Goal: Transaction & Acquisition: Book appointment/travel/reservation

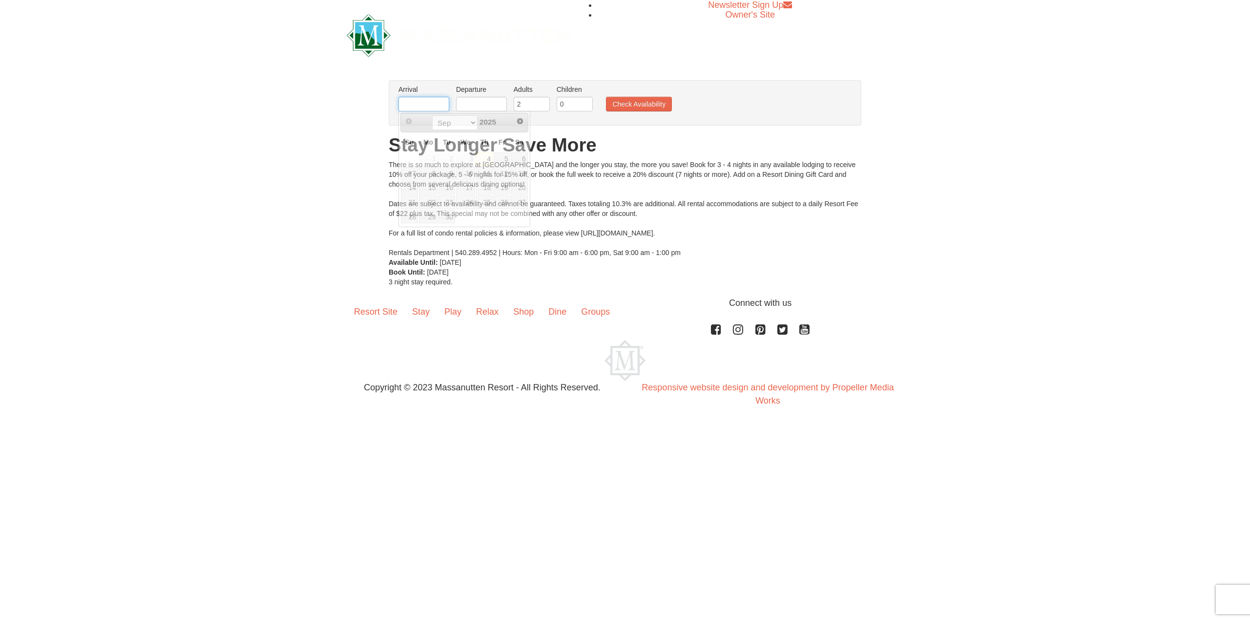
click at [425, 105] on input "text" at bounding box center [423, 104] width 51 height 15
click at [468, 119] on select "Sep Oct Nov Dec" at bounding box center [454, 122] width 45 height 15
click at [432, 115] on select "Sep Oct Nov Dec" at bounding box center [454, 122] width 45 height 15
click at [466, 121] on select "Sep Oct Nov Dec" at bounding box center [454, 122] width 45 height 15
click at [521, 121] on span "Next" at bounding box center [520, 121] width 8 height 8
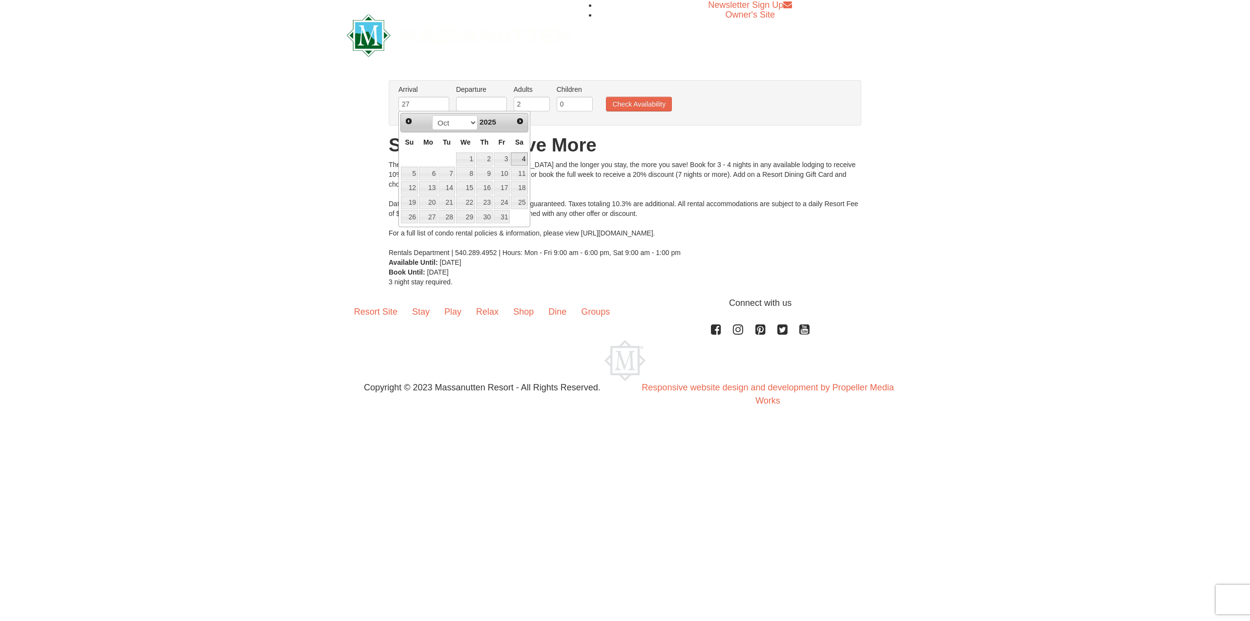
click at [494, 124] on span "2025" at bounding box center [488, 122] width 17 height 8
click at [471, 119] on select "Sep Oct Nov Dec" at bounding box center [454, 122] width 45 height 15
click at [485, 125] on span "2025" at bounding box center [488, 122] width 17 height 8
click at [423, 105] on input "27" at bounding box center [423, 104] width 51 height 15
type input "2"
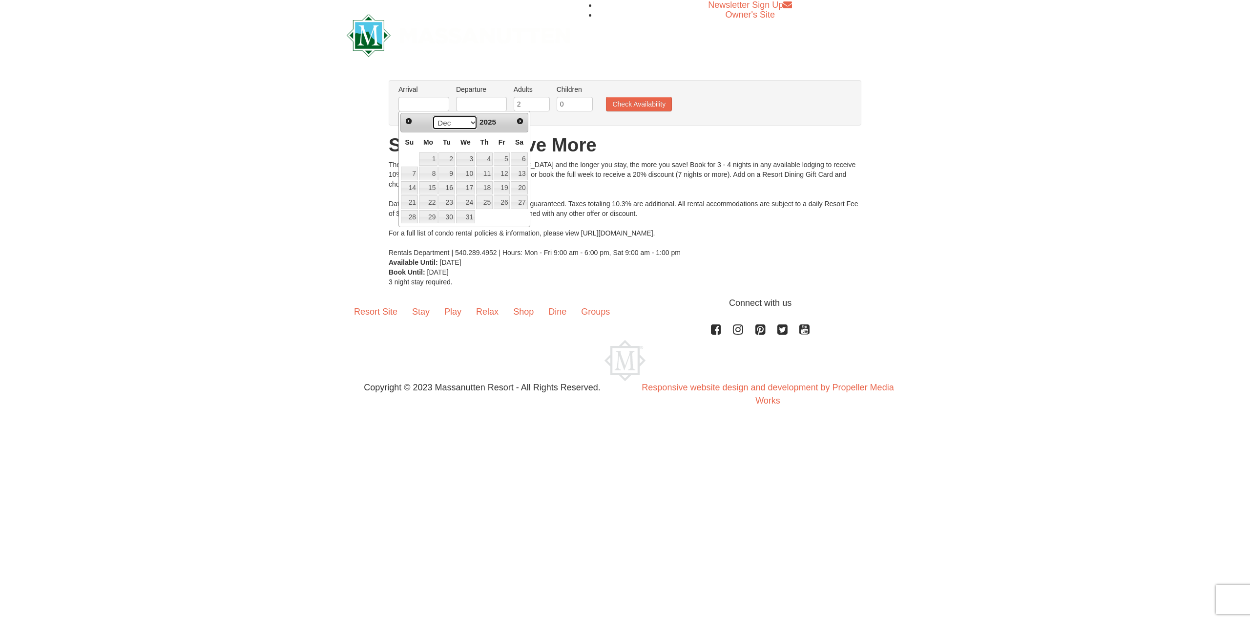
click at [469, 123] on select "Sep Oct Nov Dec" at bounding box center [454, 122] width 45 height 15
click at [468, 122] on select "Sep Oct Nov Dec" at bounding box center [454, 122] width 45 height 15
click at [471, 120] on select "Sep Oct Nov Dec" at bounding box center [454, 122] width 45 height 15
click at [432, 189] on link "15" at bounding box center [428, 188] width 19 height 14
type input "09/15/2025"
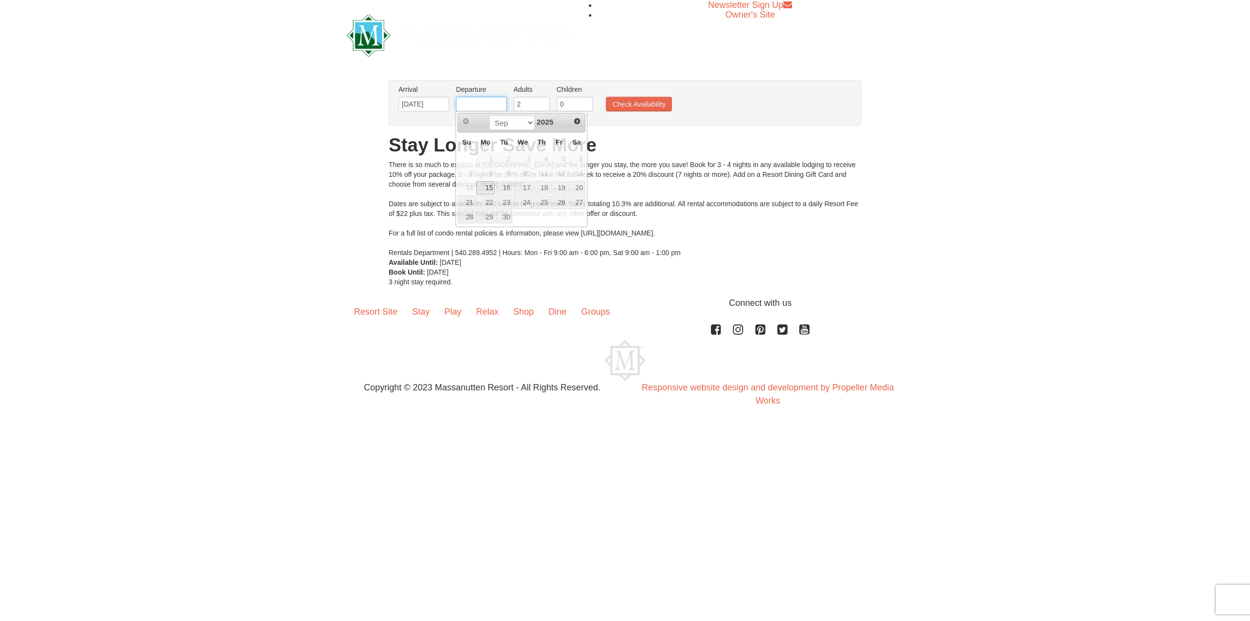
click at [489, 105] on input "text" at bounding box center [481, 104] width 51 height 15
click at [542, 186] on link "18" at bounding box center [541, 188] width 17 height 14
type input "09/18/2025"
click at [536, 104] on input "2" at bounding box center [532, 104] width 36 height 15
click at [541, 100] on input "3" at bounding box center [532, 104] width 36 height 15
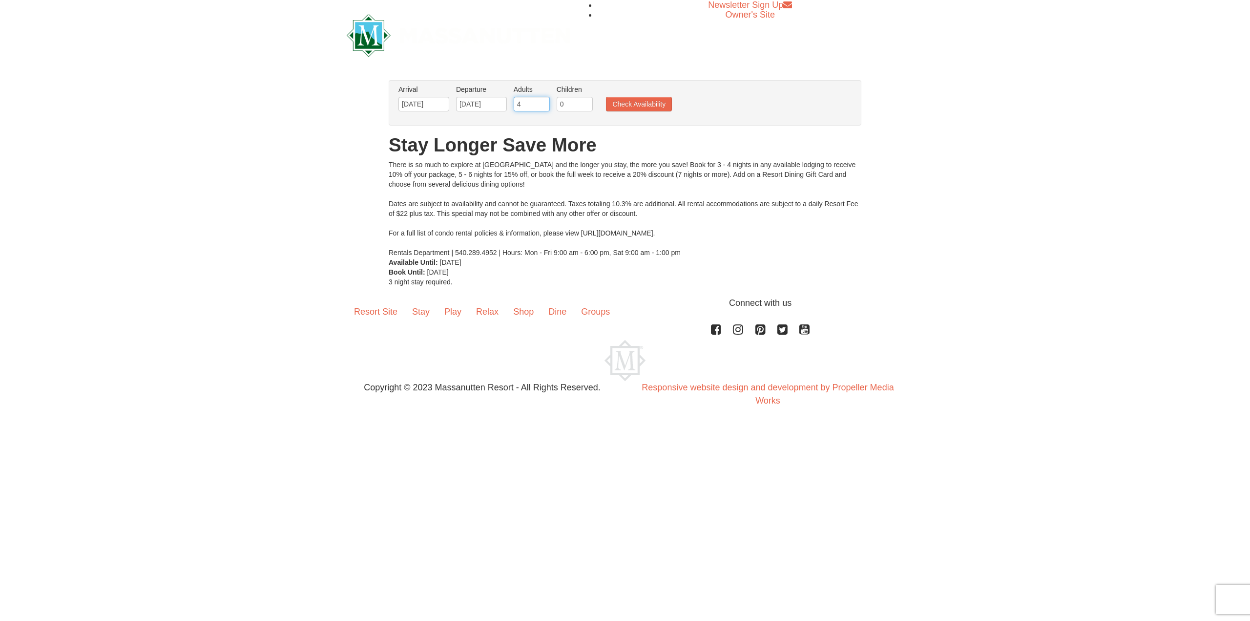
click at [541, 100] on input "4" at bounding box center [532, 104] width 36 height 15
click at [541, 100] on input "5" at bounding box center [532, 104] width 36 height 15
click at [541, 100] on input "6" at bounding box center [532, 104] width 36 height 15
click at [541, 100] on input "7" at bounding box center [532, 104] width 36 height 15
click at [541, 100] on input "8" at bounding box center [532, 104] width 36 height 15
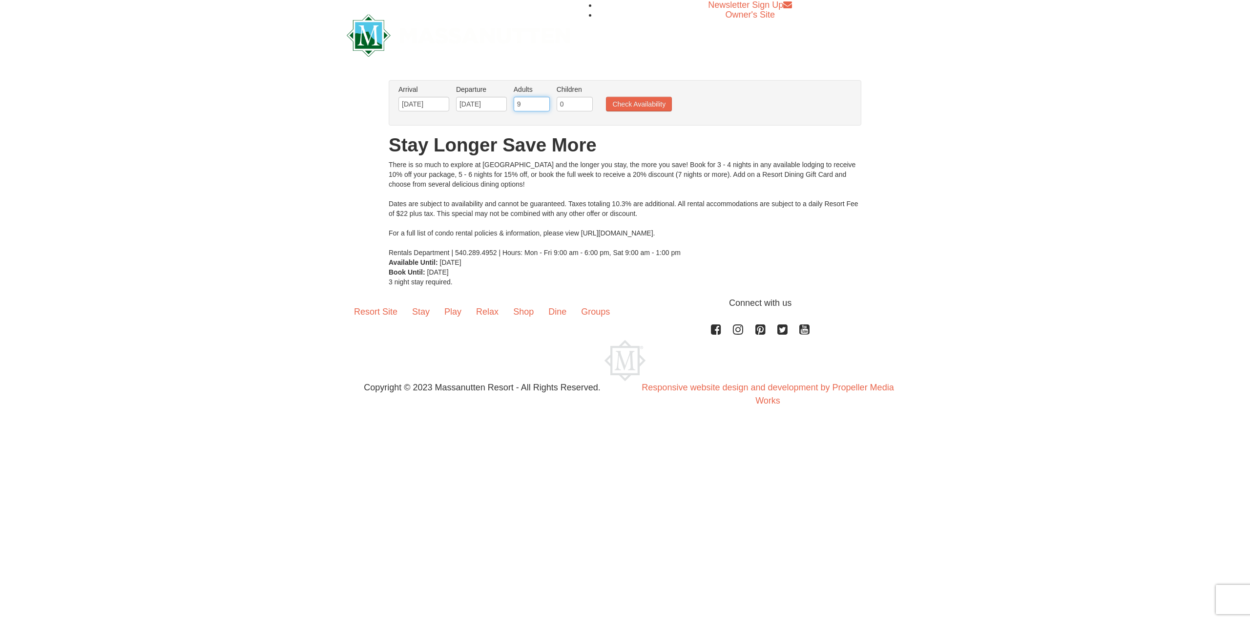
click at [541, 100] on input "9" at bounding box center [532, 104] width 36 height 15
type input "10"
click at [541, 100] on input "10" at bounding box center [532, 104] width 36 height 15
click at [624, 107] on button "Check Availability" at bounding box center [639, 104] width 66 height 15
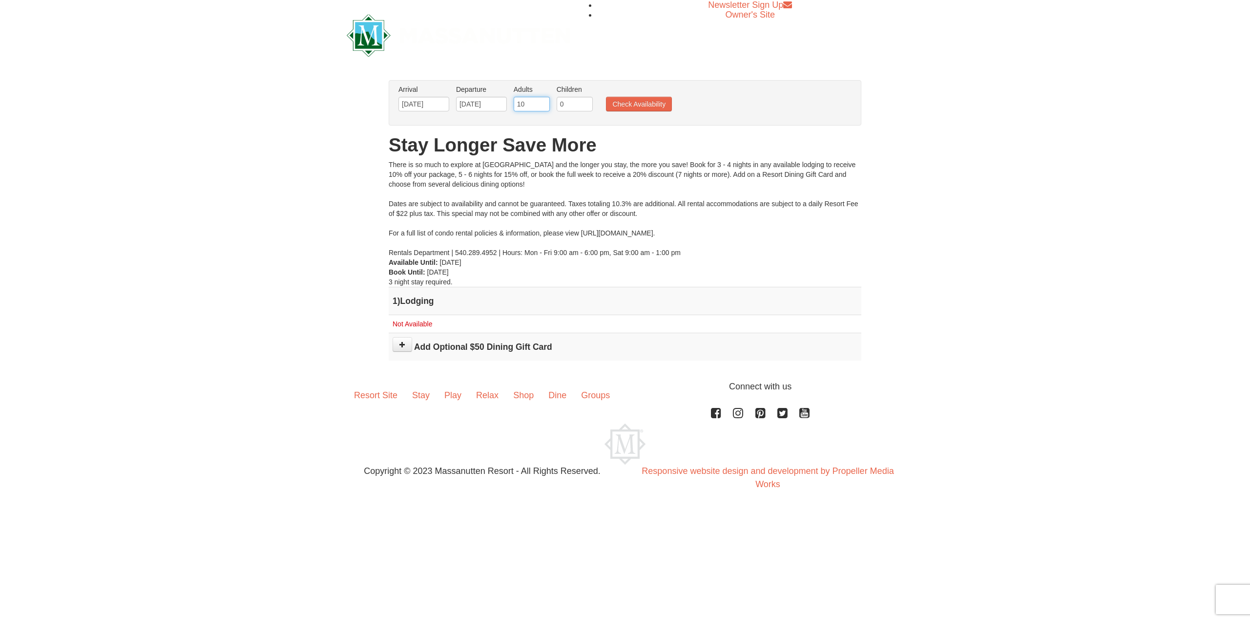
click at [536, 105] on input "10" at bounding box center [532, 104] width 36 height 15
type input "1"
type input "2"
click at [617, 100] on button "Check Availability" at bounding box center [639, 104] width 66 height 15
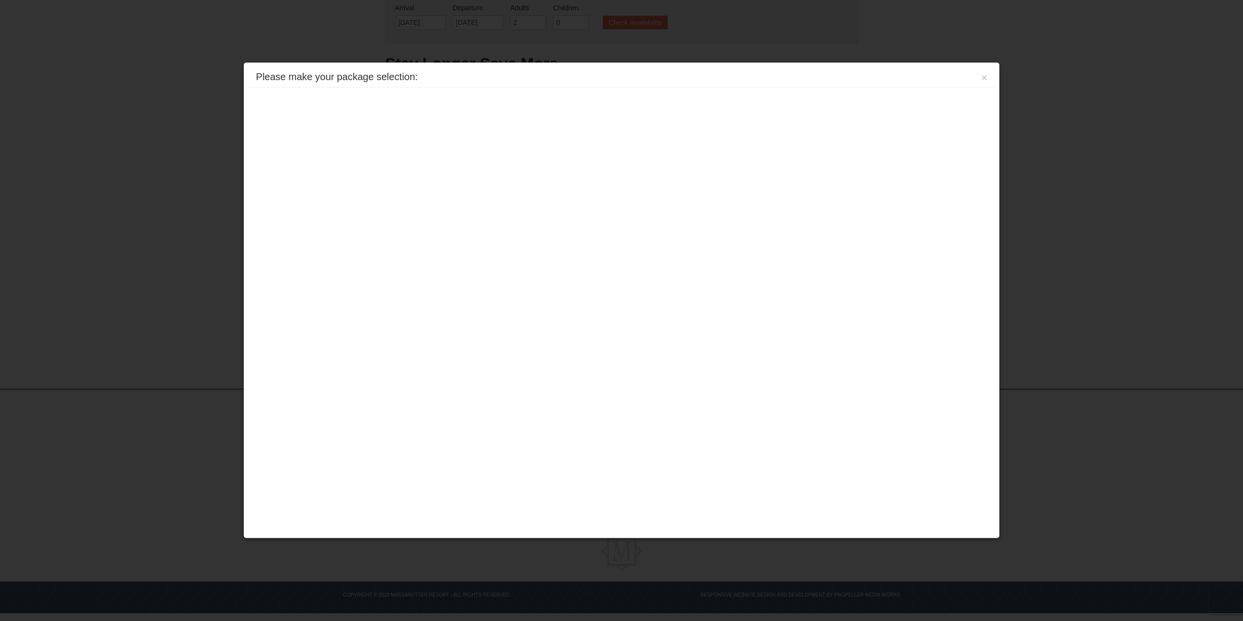
scroll to position [58, 0]
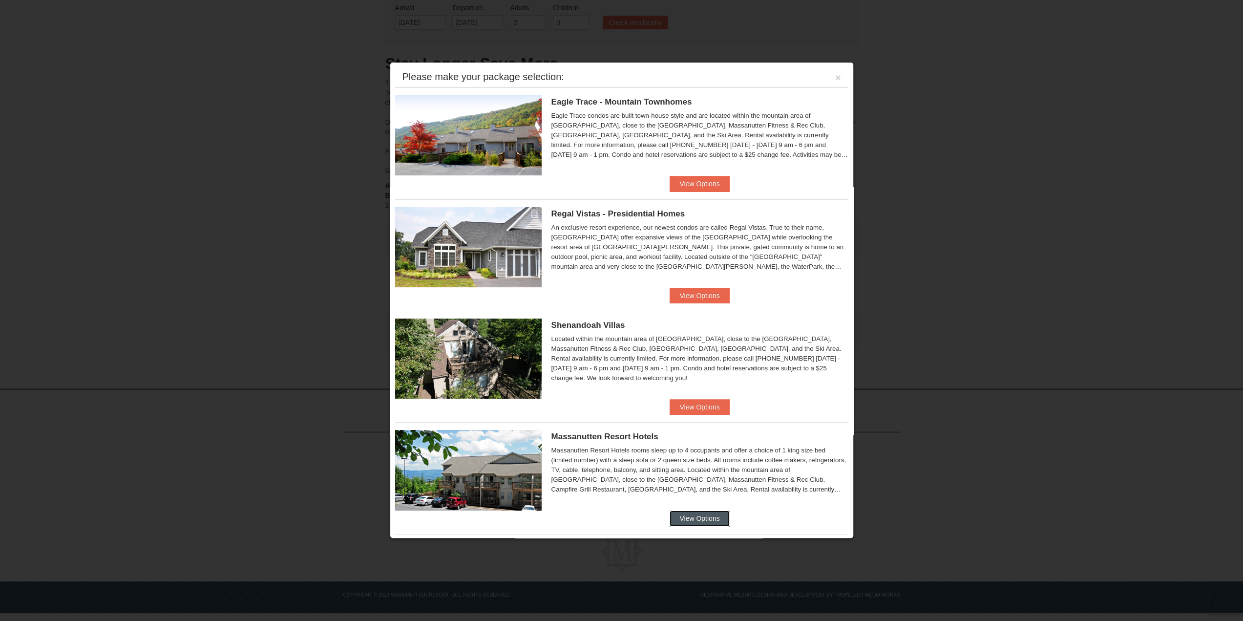
click at [701, 520] on button "View Options" at bounding box center [700, 518] width 60 height 16
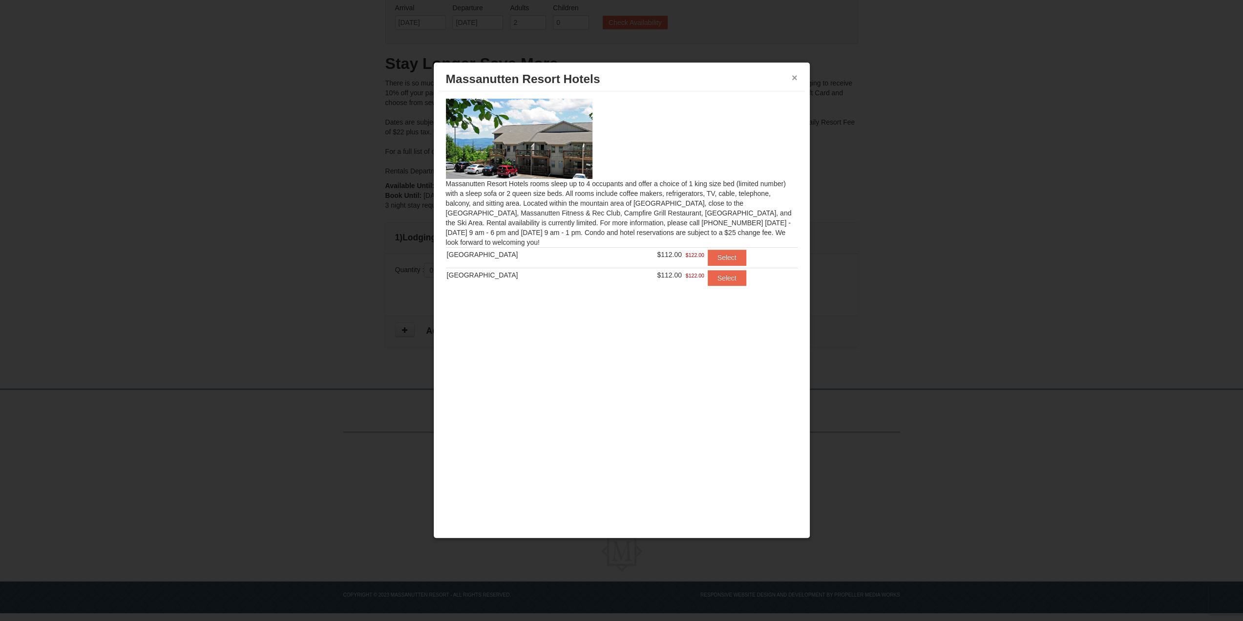
click at [795, 73] on button "×" at bounding box center [795, 78] width 6 height 10
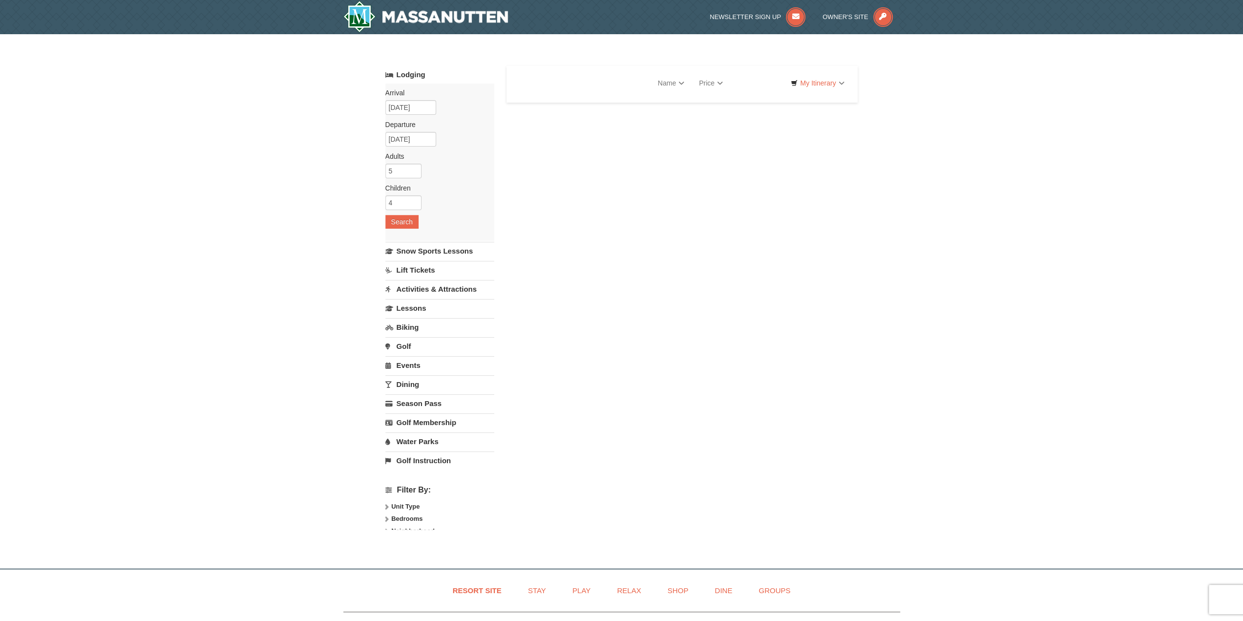
select select "9"
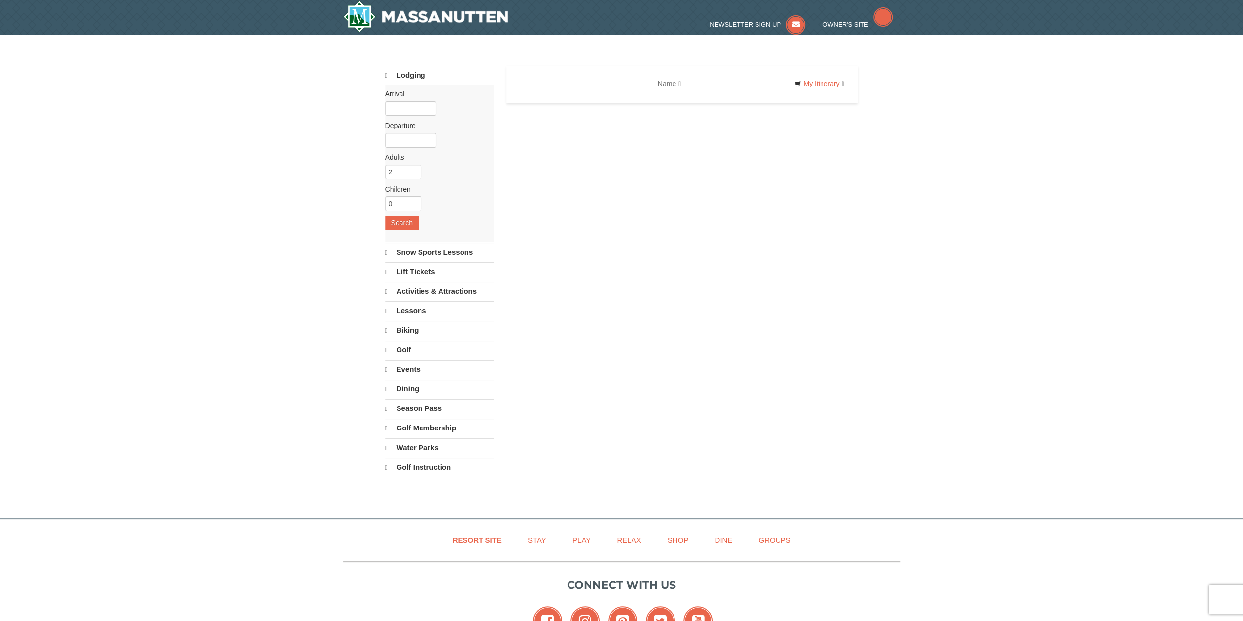
select select "9"
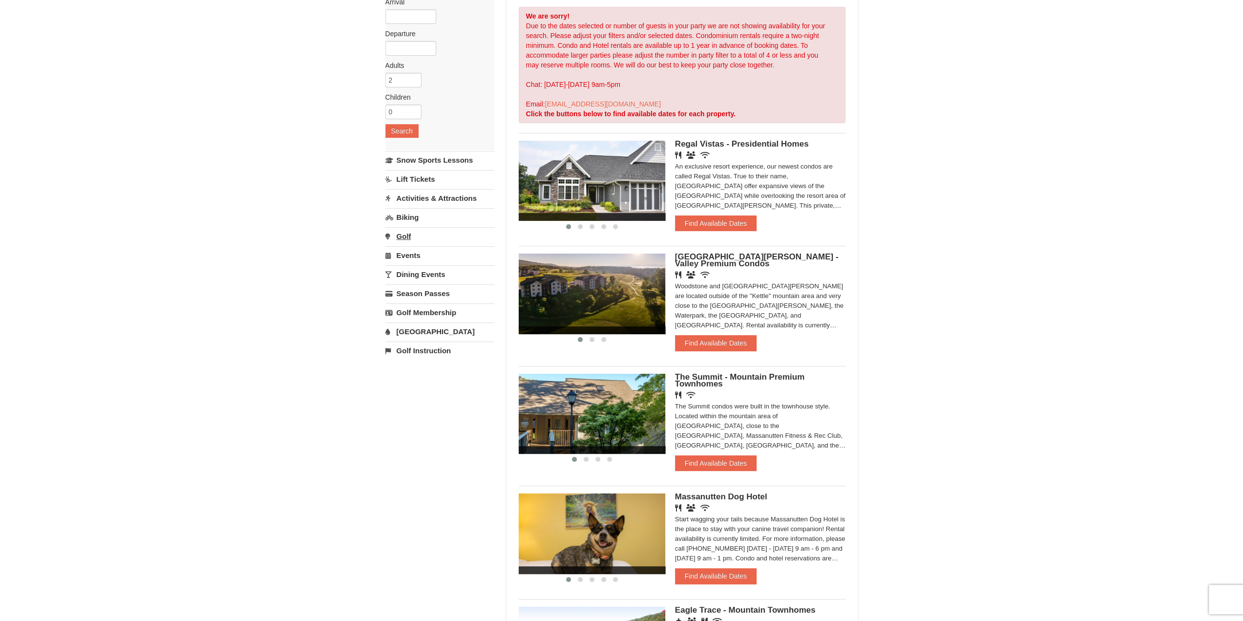
scroll to position [147, 0]
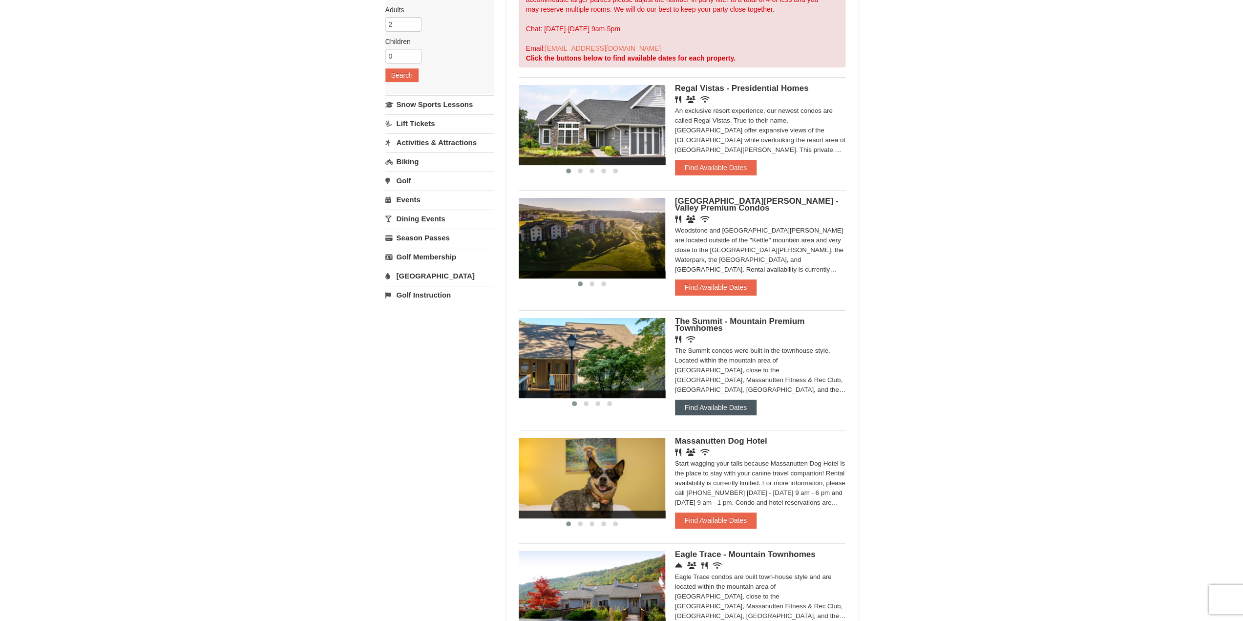
click at [701, 412] on button "Find Available Dates" at bounding box center [716, 407] width 82 height 16
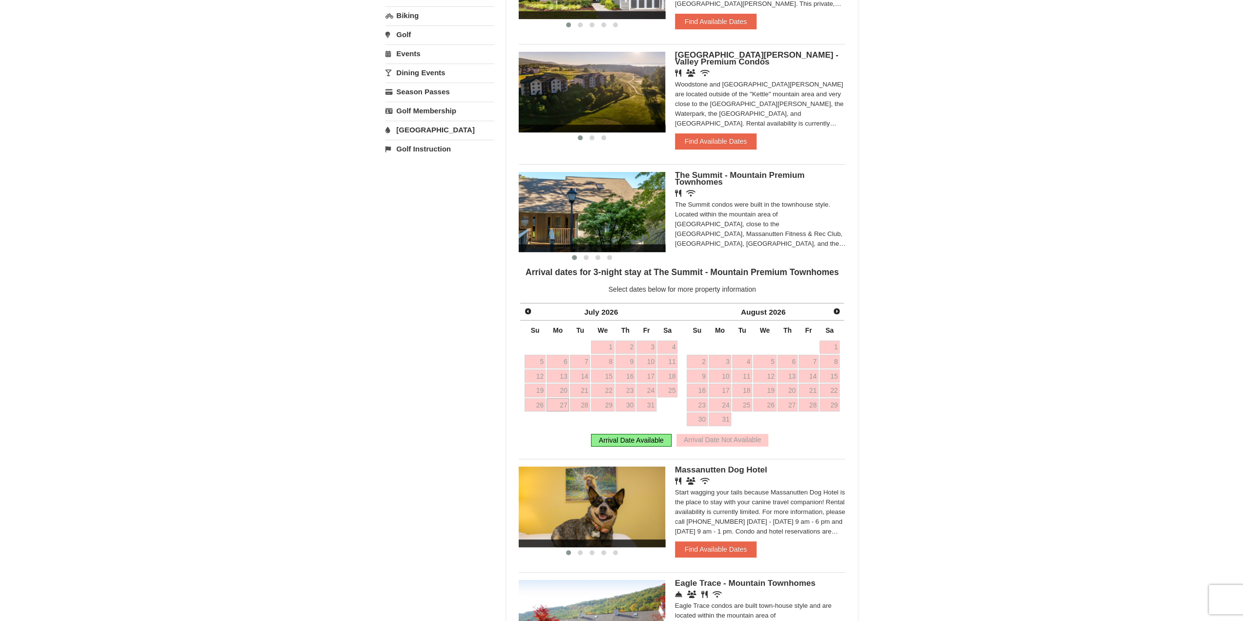
scroll to position [293, 0]
click at [557, 405] on link "27" at bounding box center [557, 405] width 23 height 14
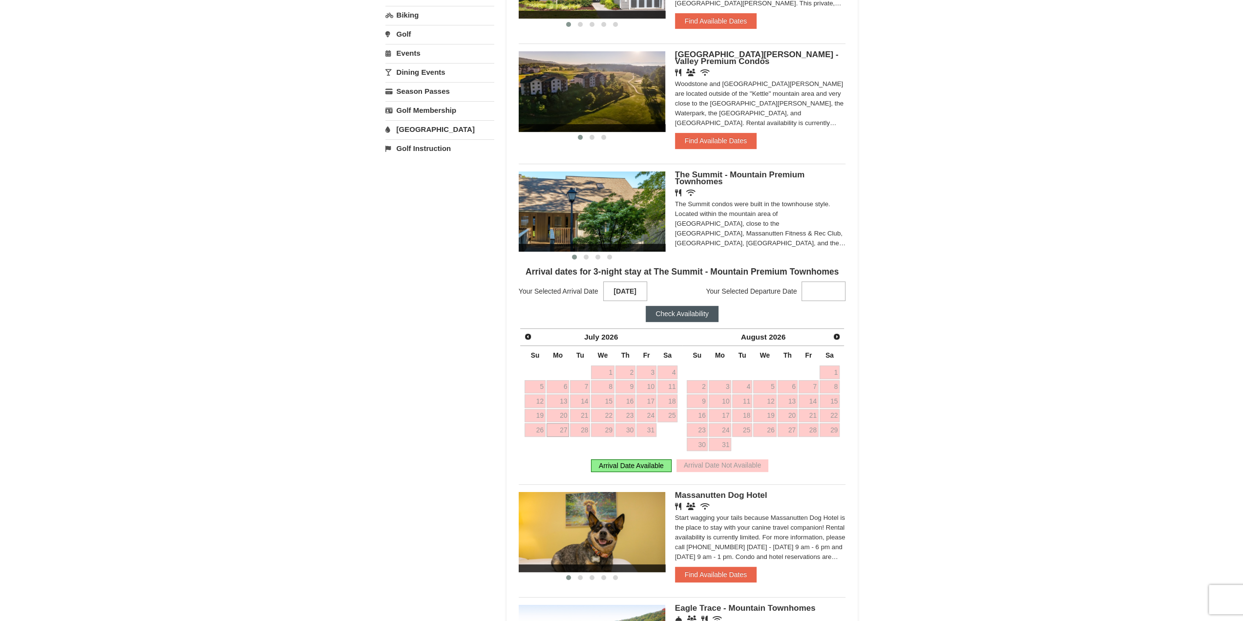
click at [558, 428] on link "27" at bounding box center [557, 430] width 23 height 14
click at [622, 428] on link "30" at bounding box center [625, 430] width 20 height 14
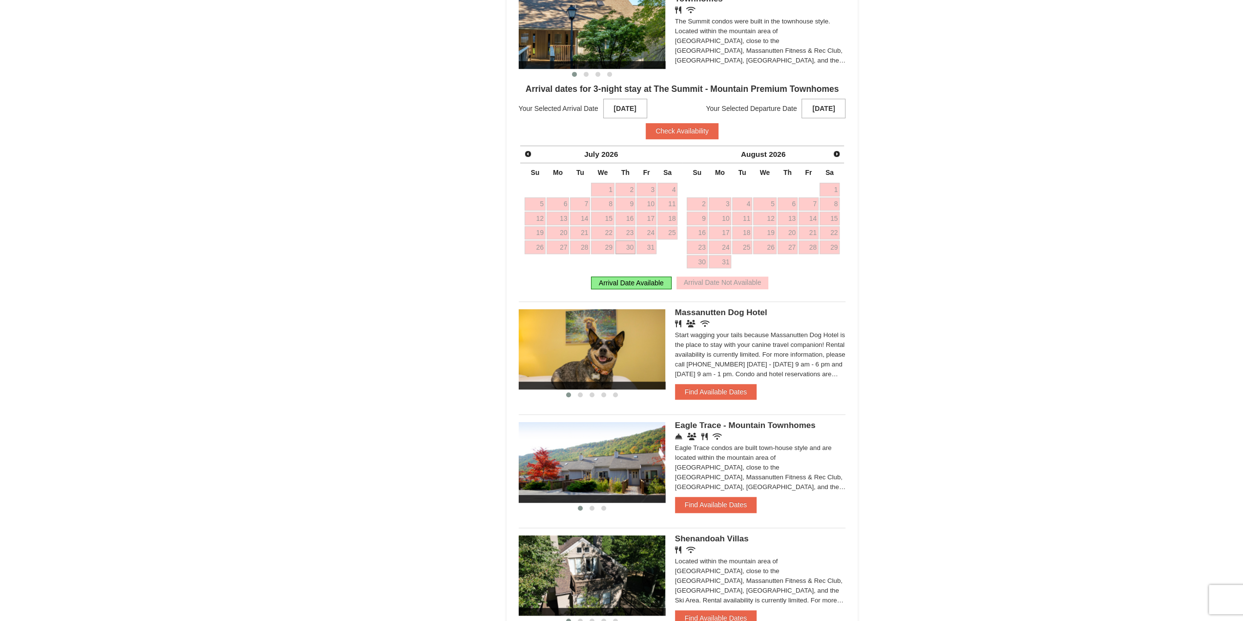
scroll to position [488, 0]
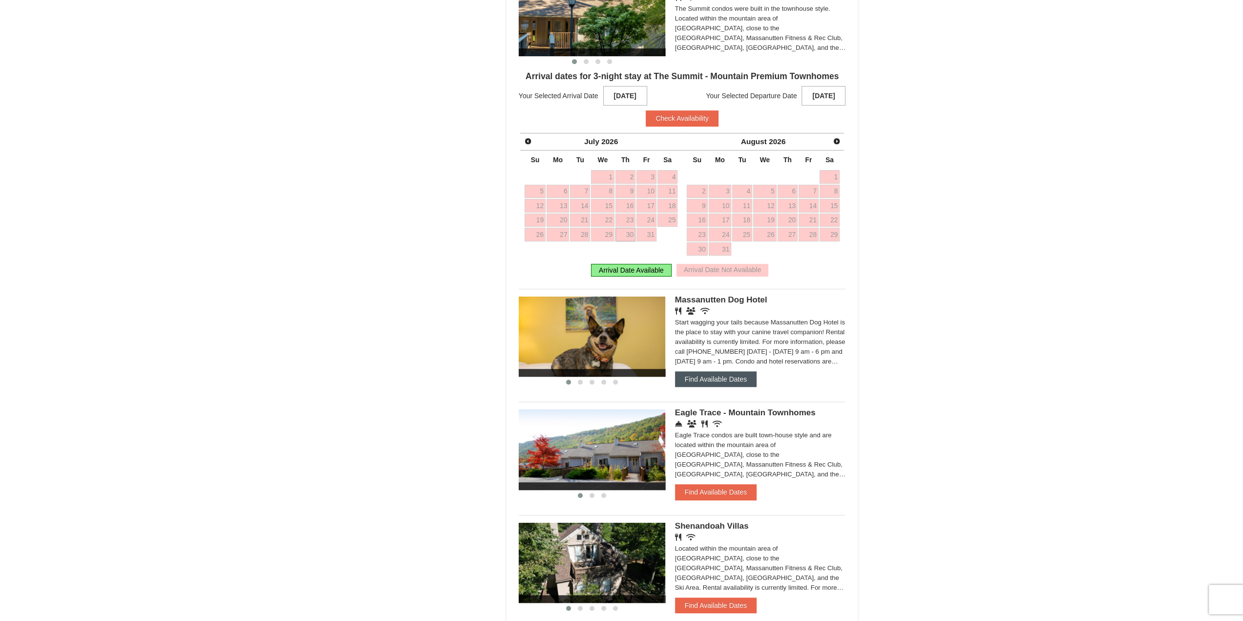
click at [722, 375] on button "Find Available Dates" at bounding box center [716, 379] width 82 height 16
click at [722, 366] on div "Start wagging your tails because Massanutten Dog Hotel is the place to stay wit…" at bounding box center [760, 341] width 171 height 49
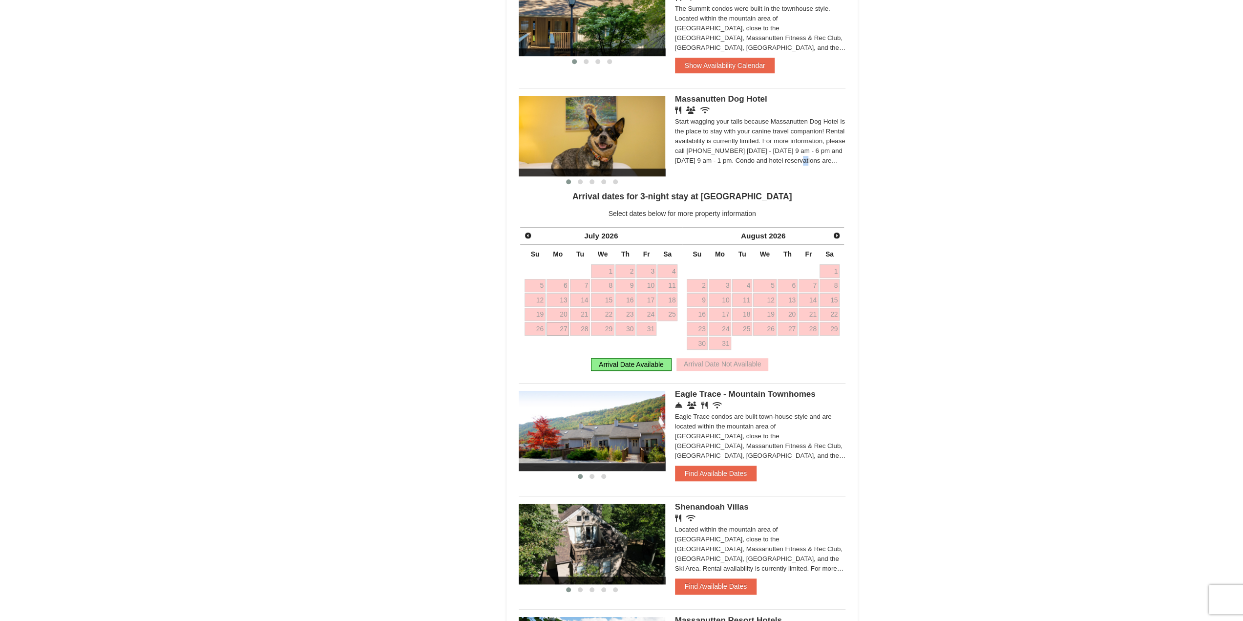
click at [556, 329] on link "27" at bounding box center [557, 329] width 23 height 14
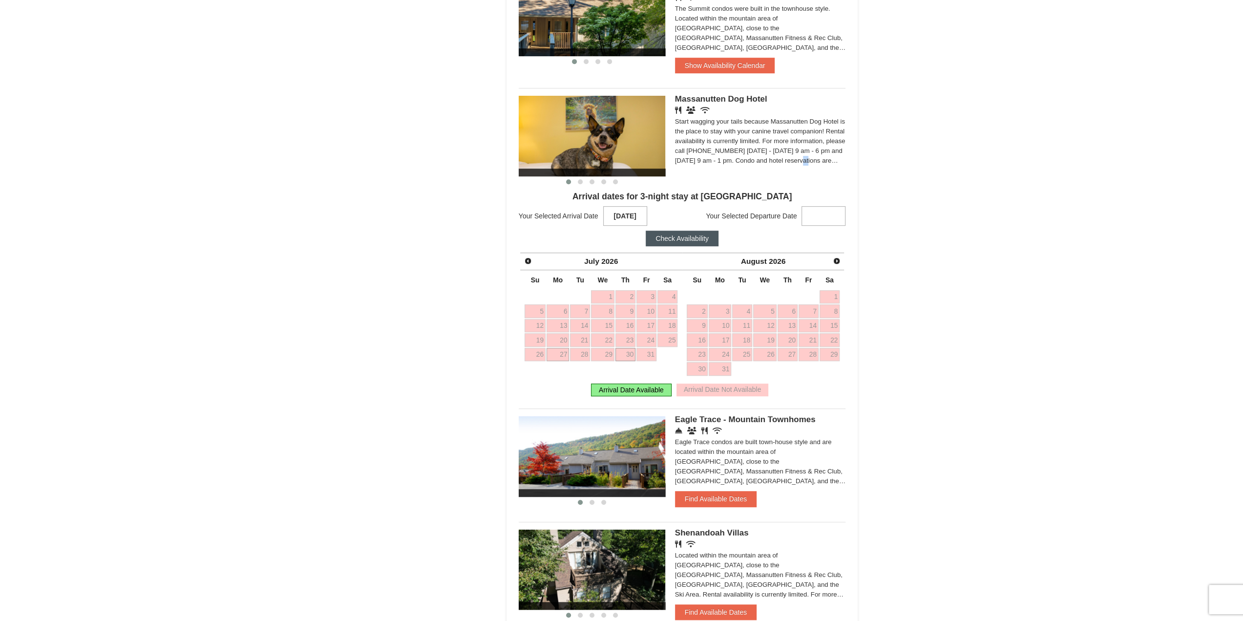
click at [628, 354] on link "30" at bounding box center [625, 355] width 20 height 14
click at [675, 236] on button "Check Availability" at bounding box center [682, 238] width 73 height 16
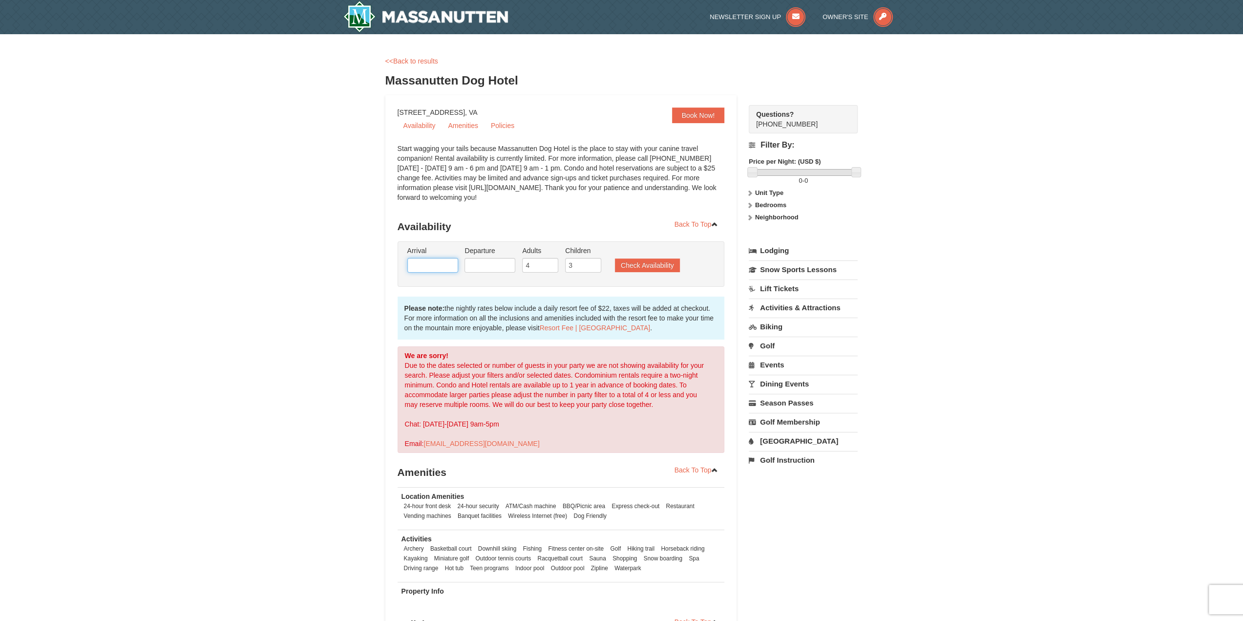
click at [418, 265] on input "text" at bounding box center [432, 265] width 51 height 15
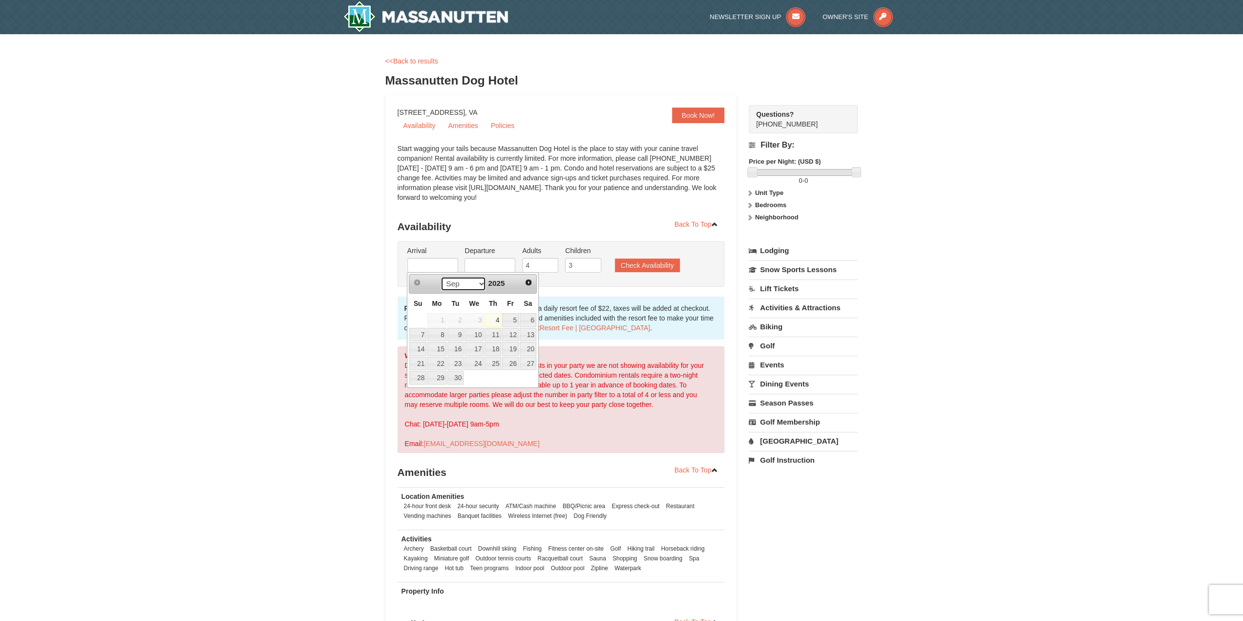
click at [480, 283] on select "Sep Oct Nov Dec" at bounding box center [462, 283] width 45 height 15
click at [360, 269] on div "× <<Back to results Massanutten Dog Hotel Book Now! 1822 Resort Drive, Massanut…" at bounding box center [621, 349] width 1243 height 631
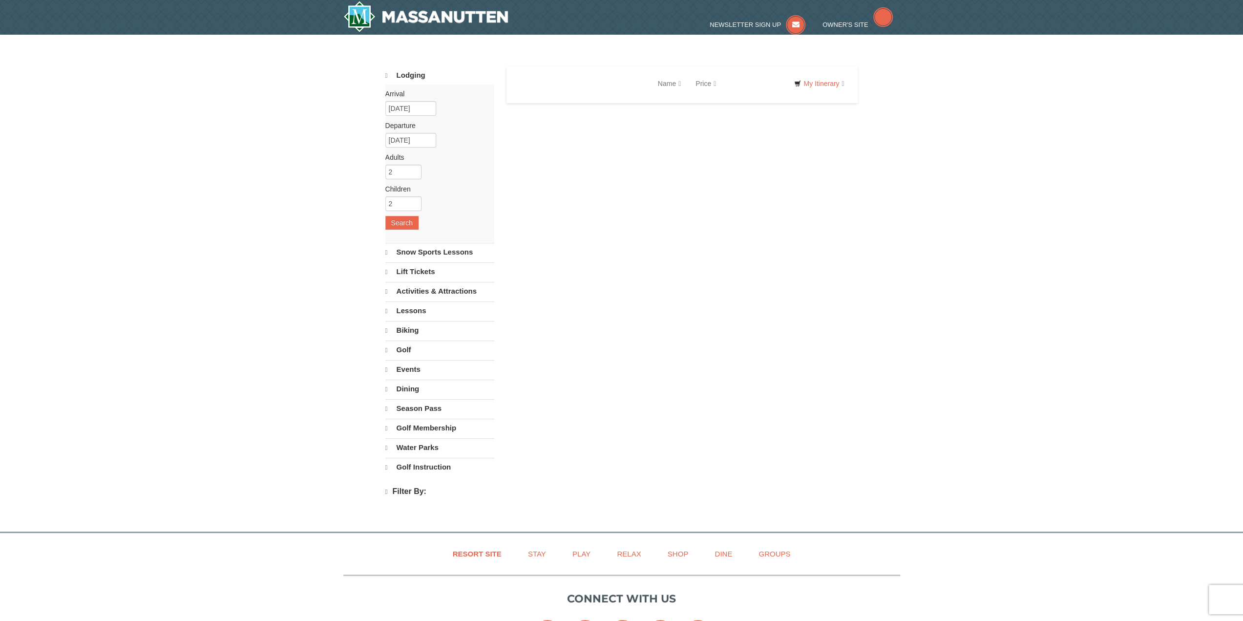
select select "9"
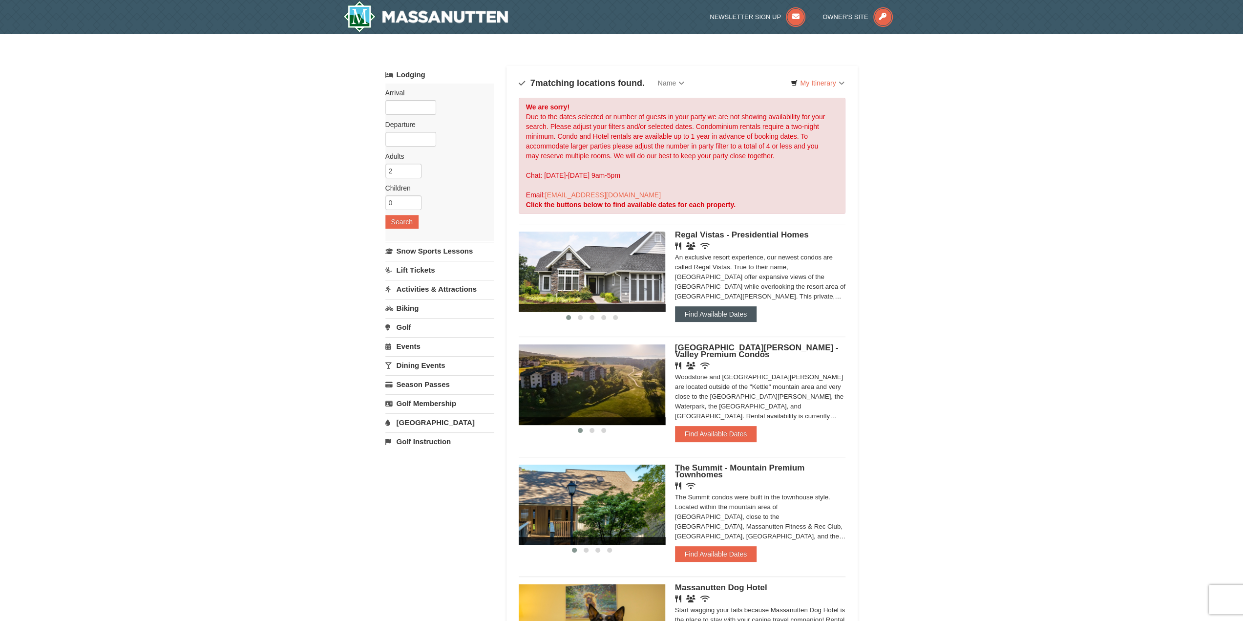
click at [710, 313] on button "Find Available Dates" at bounding box center [716, 314] width 82 height 16
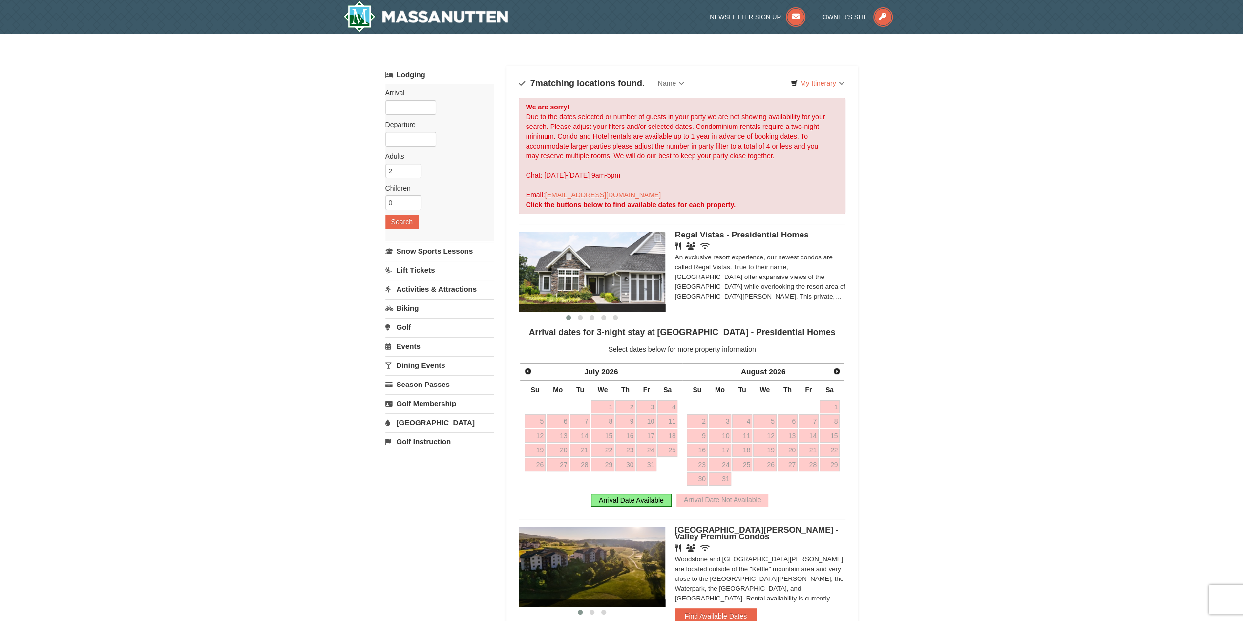
click at [556, 462] on link "27" at bounding box center [557, 465] width 23 height 14
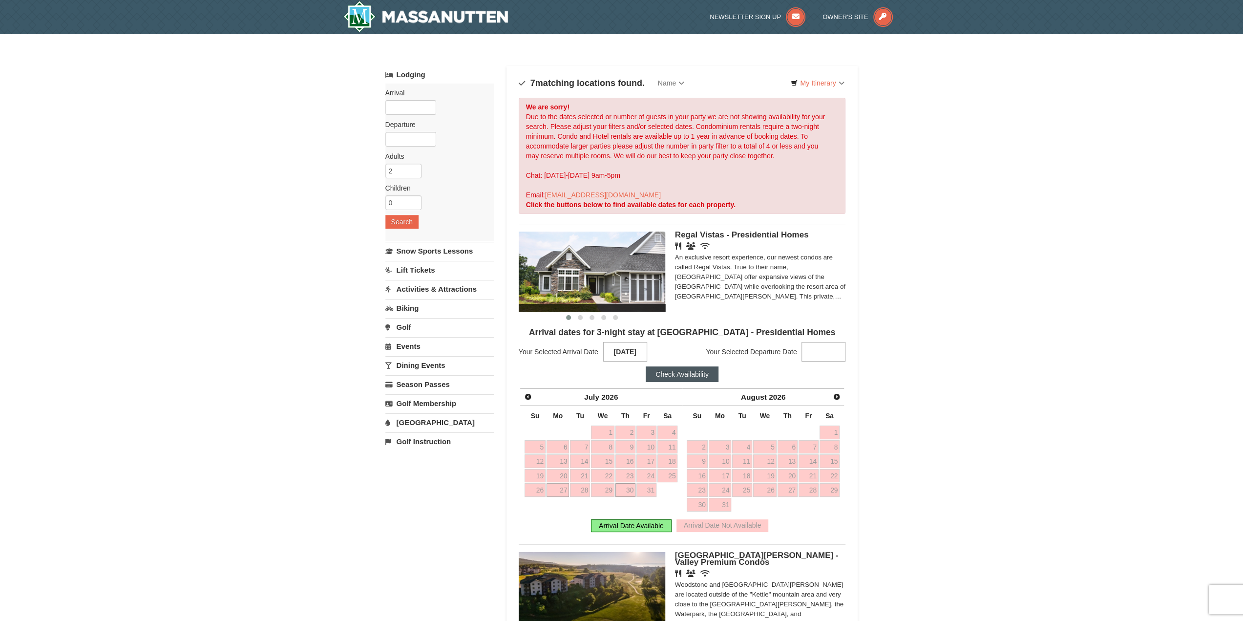
click at [624, 487] on link "30" at bounding box center [625, 490] width 20 height 14
click at [682, 367] on button "Check Availability" at bounding box center [682, 374] width 73 height 16
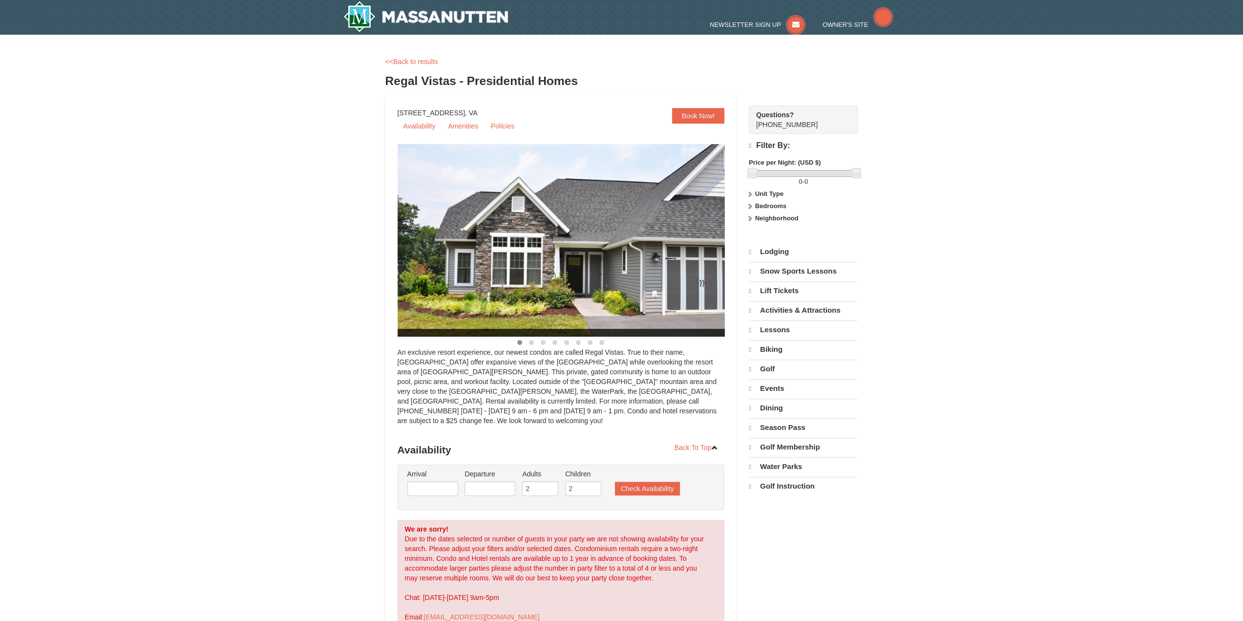
select select "9"
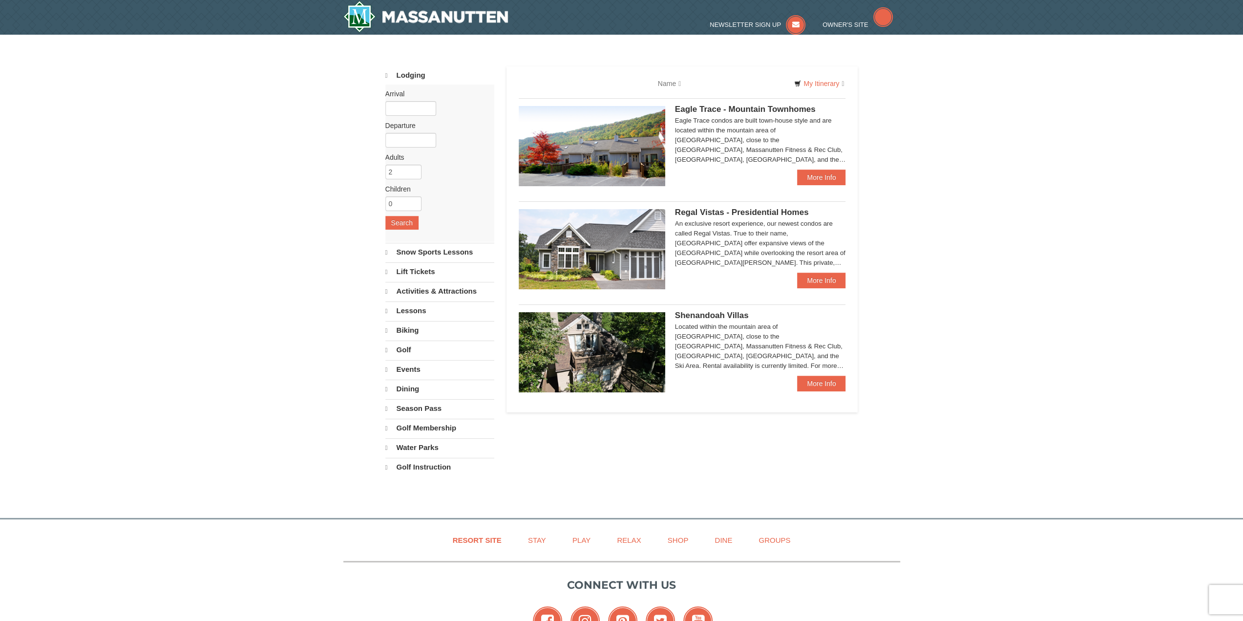
select select "9"
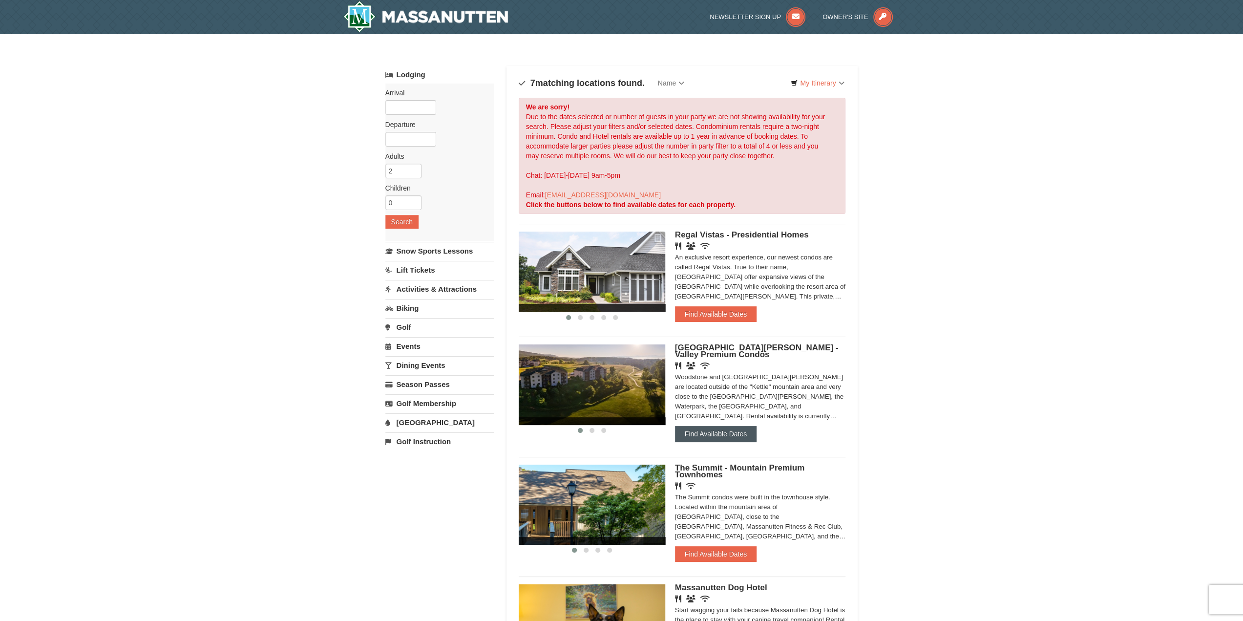
click at [723, 435] on button "Find Available Dates" at bounding box center [716, 434] width 82 height 16
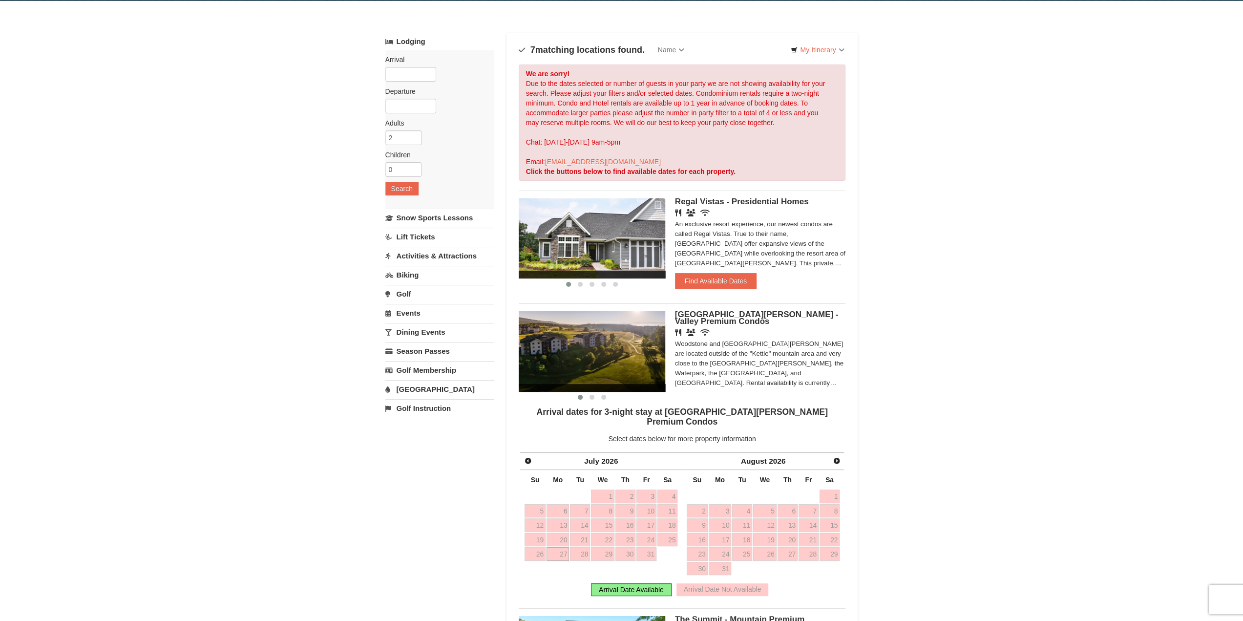
scroll to position [98, 0]
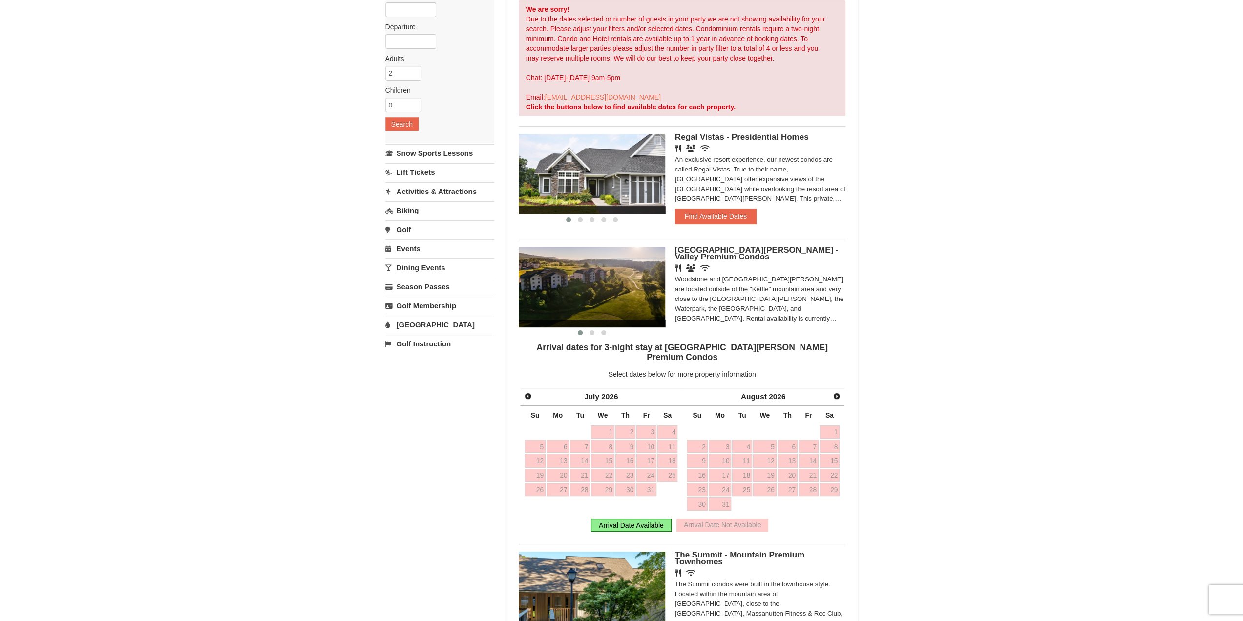
click at [558, 482] on link "27" at bounding box center [557, 489] width 23 height 14
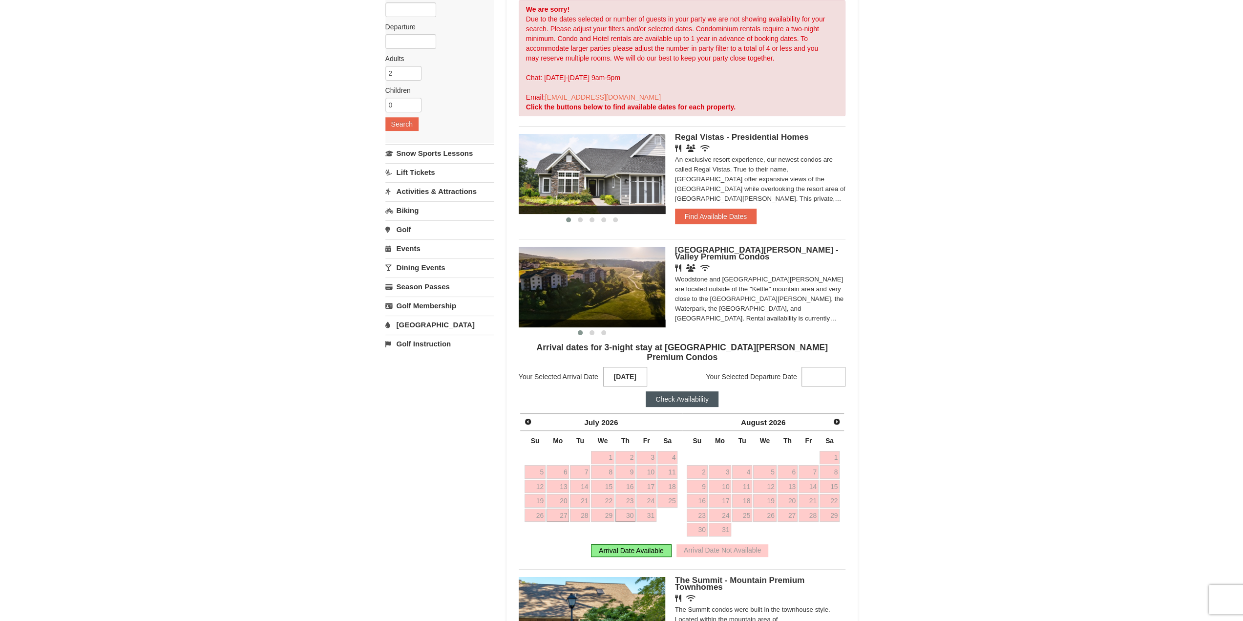
click at [627, 508] on link "30" at bounding box center [625, 515] width 20 height 14
click at [687, 391] on button "Check Availability" at bounding box center [682, 399] width 73 height 16
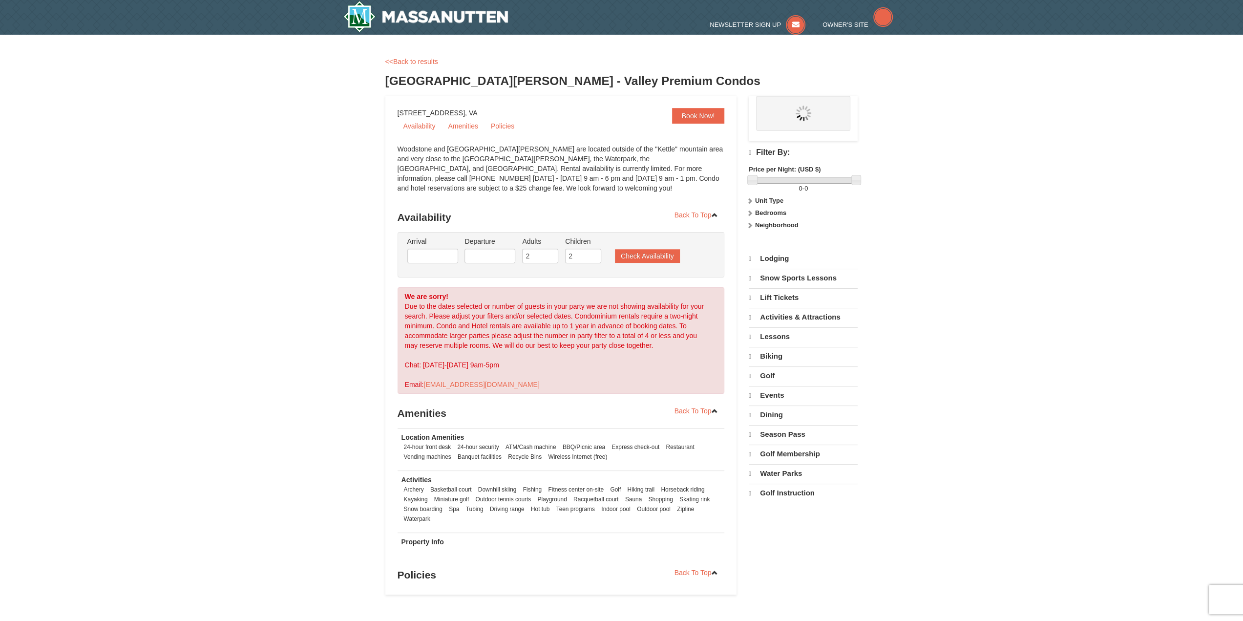
select select "9"
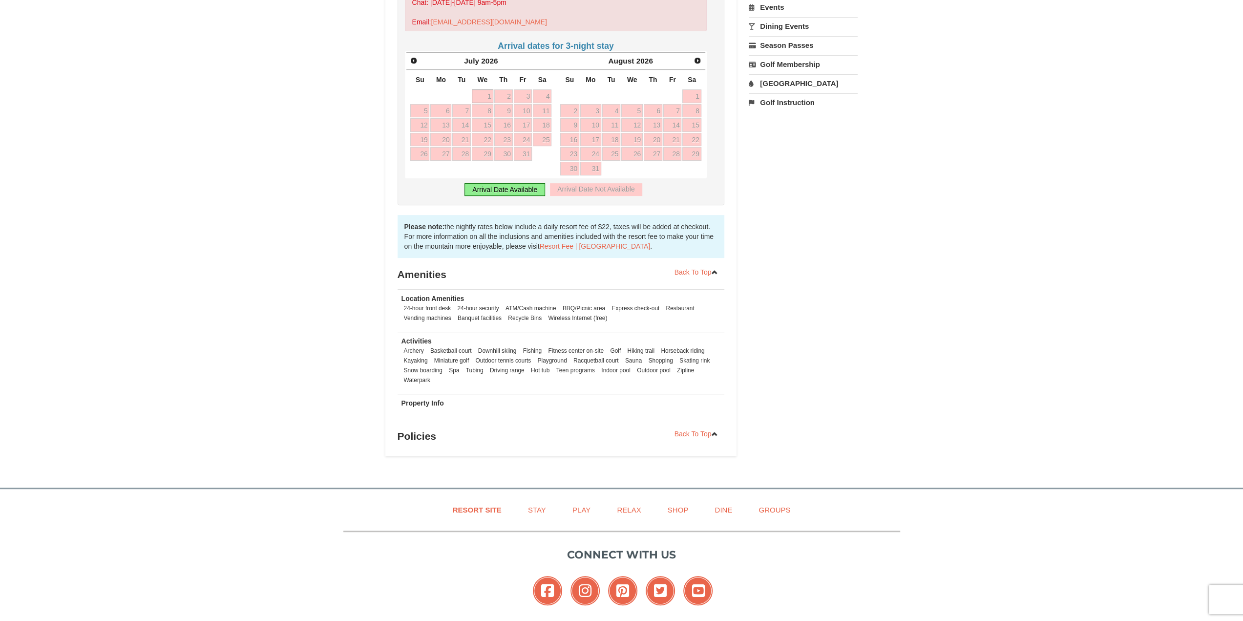
scroll to position [356, 0]
click at [557, 243] on link "Resort Fee | [GEOGRAPHIC_DATA]" at bounding box center [595, 247] width 110 height 8
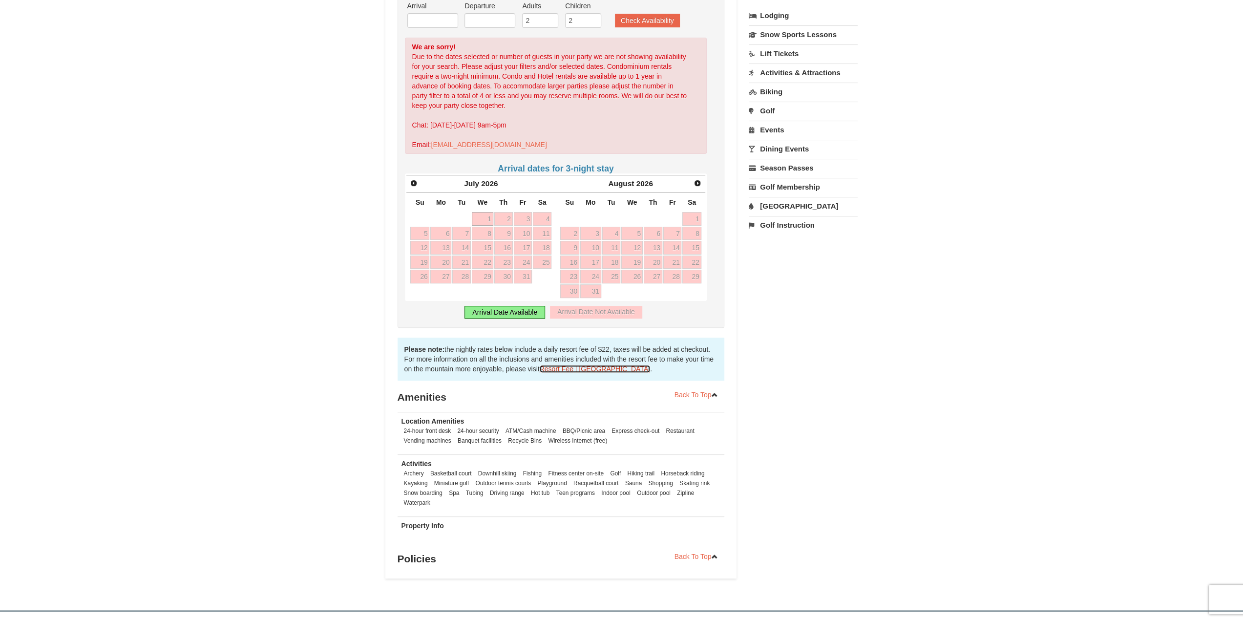
scroll to position [259, 0]
